Goal: Task Accomplishment & Management: Use online tool/utility

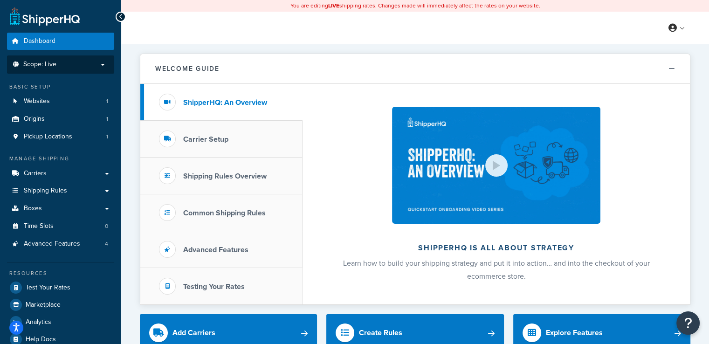
click at [89, 71] on li "Scope: Live" at bounding box center [60, 64] width 107 height 18
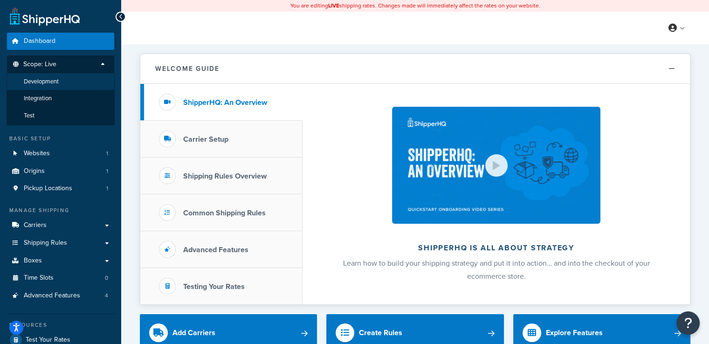
click at [82, 82] on li "Development" at bounding box center [61, 81] width 108 height 17
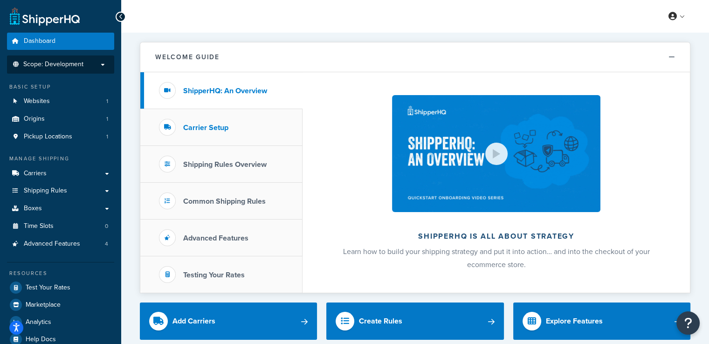
click at [215, 133] on li "Carrier Setup" at bounding box center [221, 127] width 162 height 37
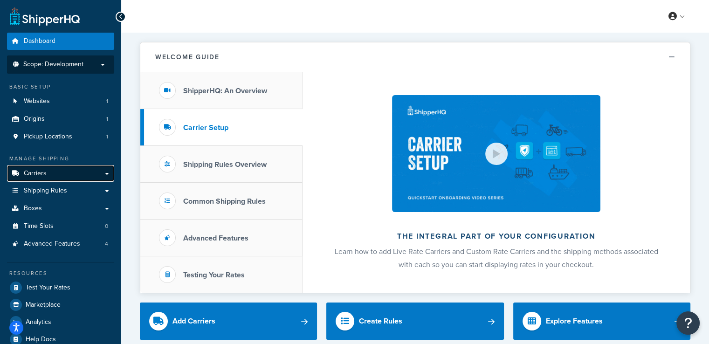
click at [65, 173] on link "Carriers" at bounding box center [60, 173] width 107 height 17
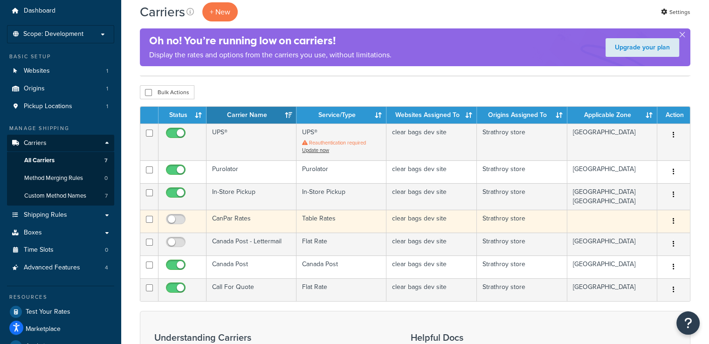
scroll to position [47, 0]
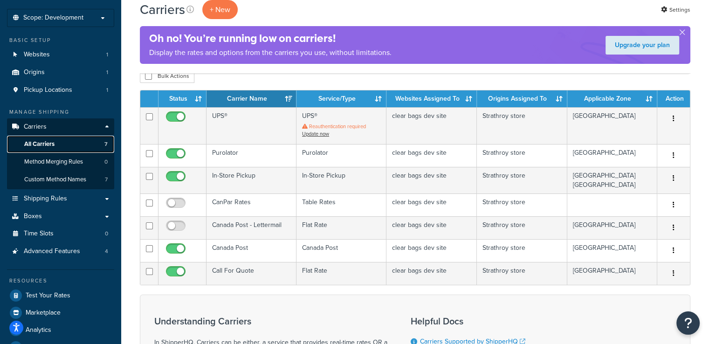
click at [68, 140] on link "All Carriers 7" at bounding box center [60, 144] width 107 height 17
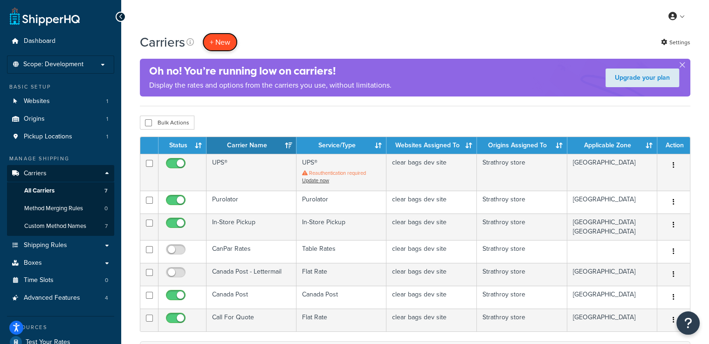
click at [224, 40] on button "+ New" at bounding box center [219, 42] width 35 height 19
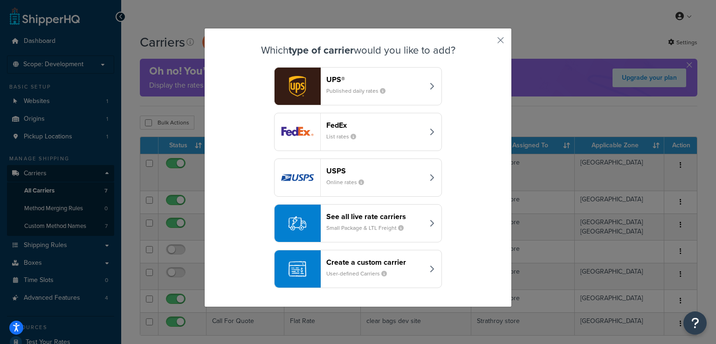
click at [393, 142] on div "FedEx List rates" at bounding box center [374, 132] width 97 height 22
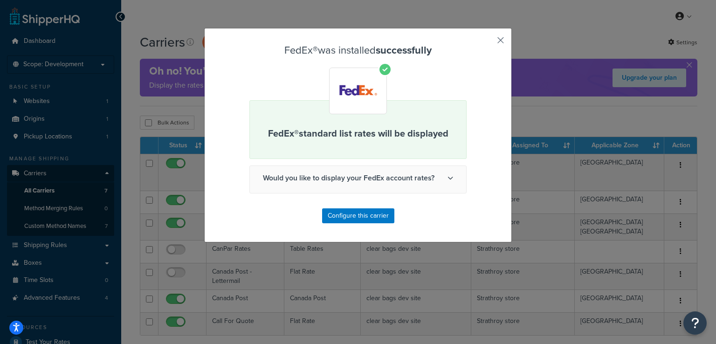
click at [488, 42] on button "button" at bounding box center [487, 43] width 2 height 2
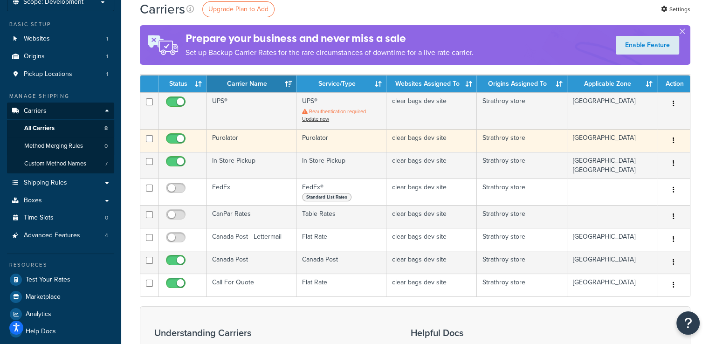
scroll to position [47, 0]
